Goal: Task Accomplishment & Management: Manage account settings

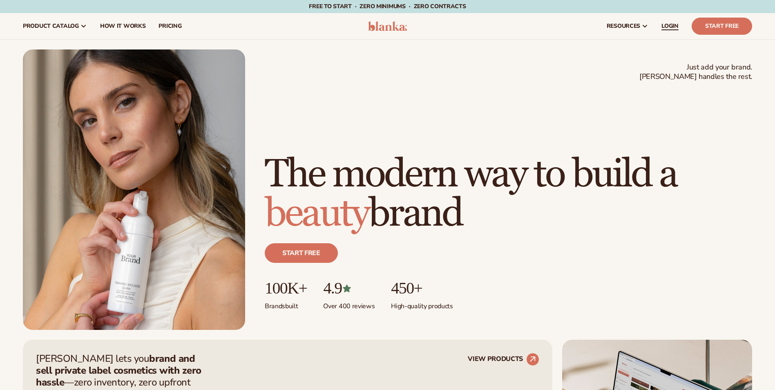
click at [666, 23] on span "LOGIN" at bounding box center [669, 26] width 17 height 7
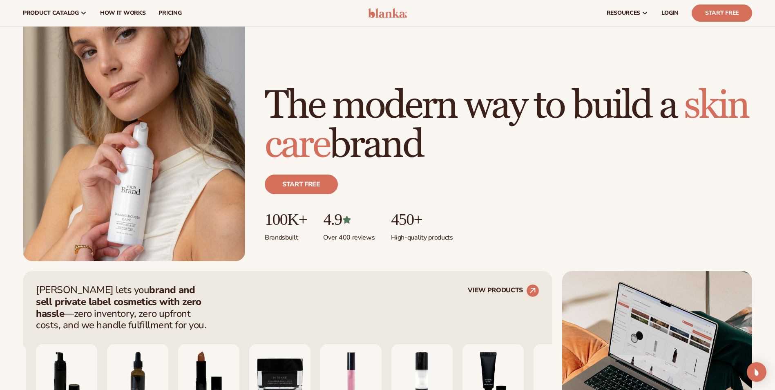
scroll to position [41, 0]
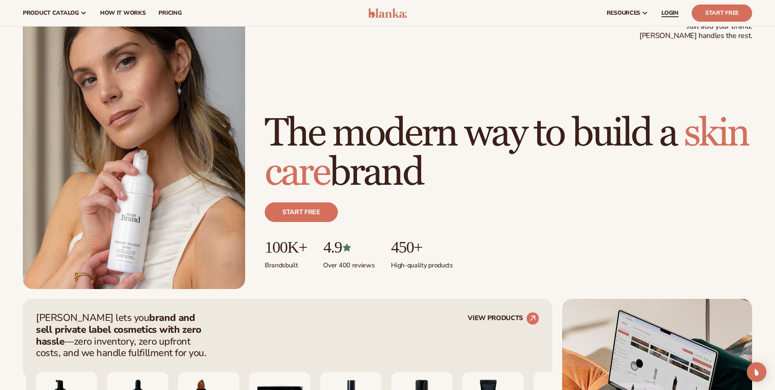
click at [671, 7] on link "LOGIN" at bounding box center [670, 13] width 30 height 26
